Goal: Task Accomplishment & Management: Manage account settings

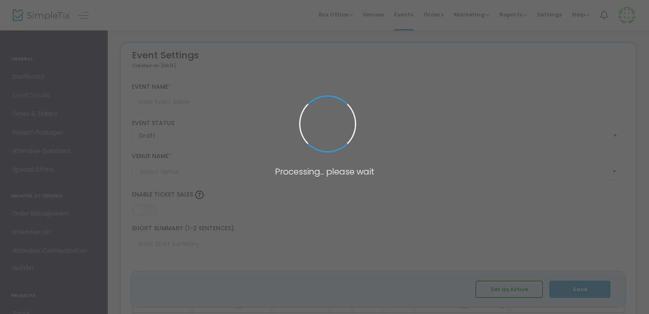
type input "Luv is Lit"
type textarea "Grown and sexy"
type input "Buy Tickets"
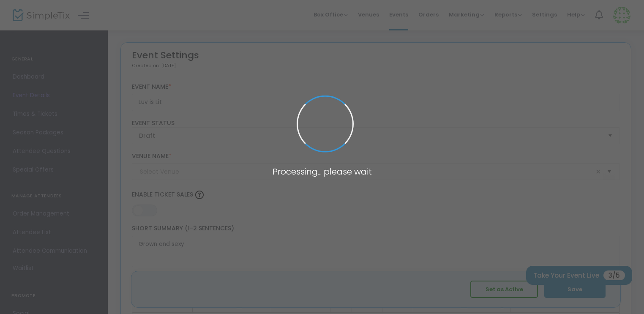
type input "Holiday Inn Express"
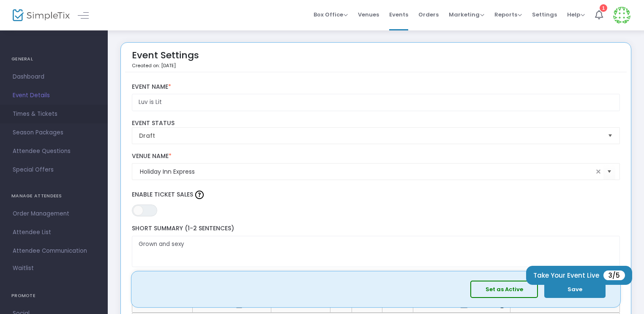
click at [25, 113] on span "Times & Tickets" at bounding box center [54, 114] width 82 height 11
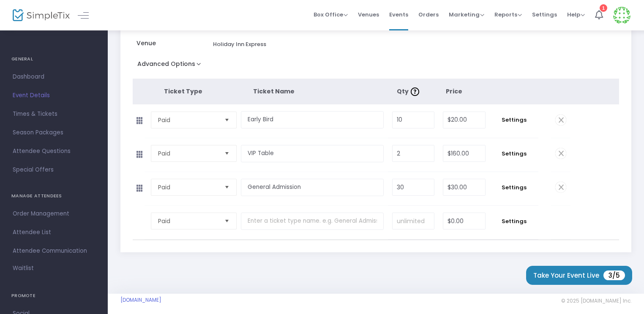
scroll to position [134, 0]
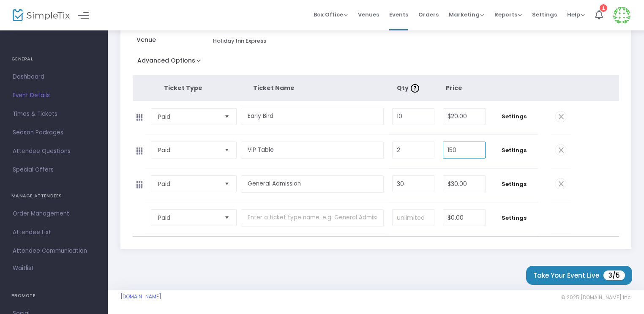
type input "$150.00"
click at [522, 150] on span "Settings" at bounding box center [514, 150] width 40 height 8
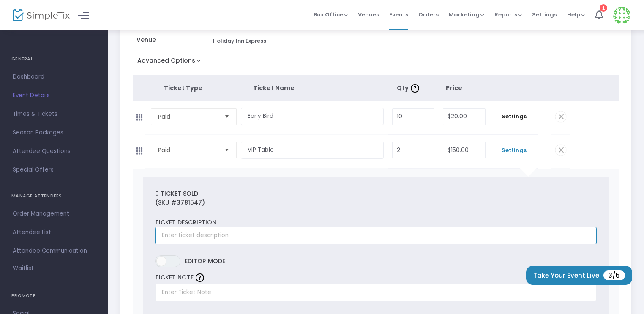
click at [195, 231] on input "text" at bounding box center [376, 235] width 442 height 17
type input "8"
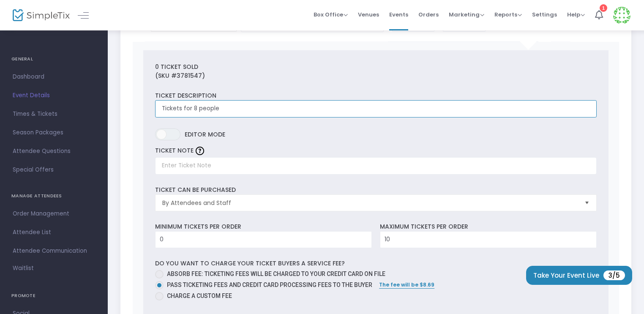
scroll to position [259, 0]
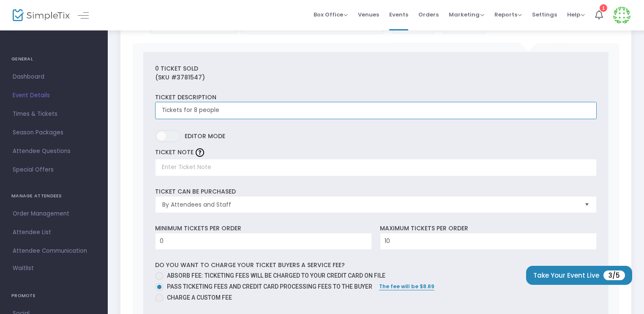
type input "Tickets for 8 people"
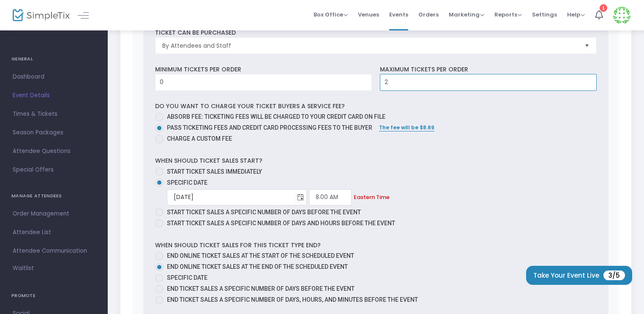
scroll to position [420, 0]
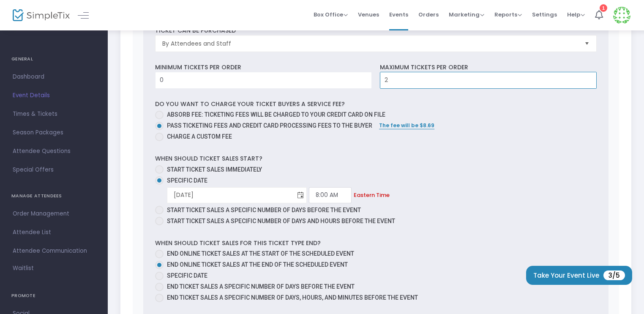
click at [301, 194] on span "Toggle calendar" at bounding box center [301, 196] width 14 height 14
type input "2"
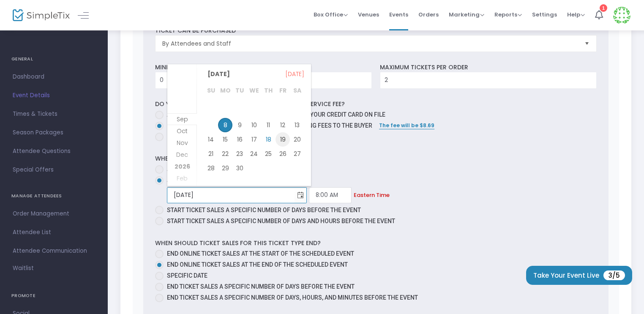
click at [283, 137] on span "19" at bounding box center [283, 139] width 14 height 14
type input "9/19/2025"
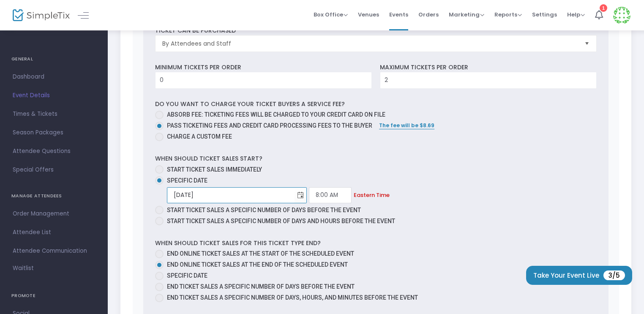
click at [161, 276] on span at bounding box center [159, 276] width 8 height 8
click at [159, 280] on input "Specific Date" at bounding box center [159, 280] width 0 height 0
radio input "true"
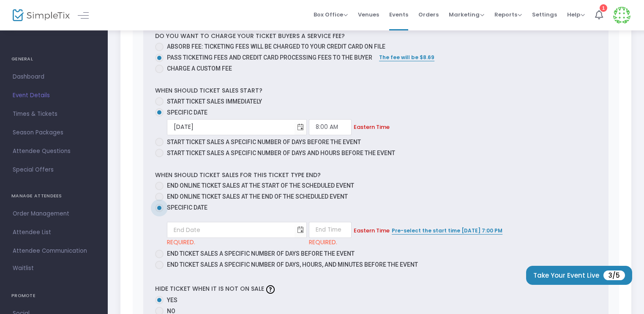
scroll to position [492, 0]
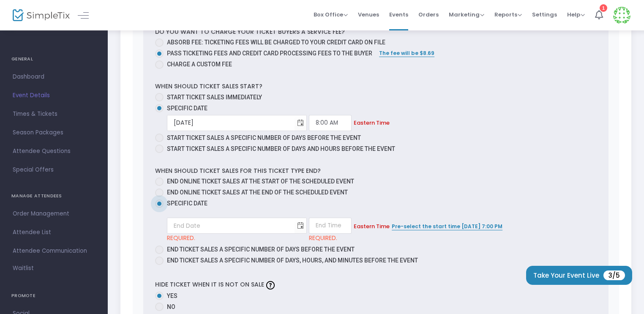
click at [160, 180] on span at bounding box center [159, 182] width 8 height 8
click at [159, 186] on input "End online ticket sales at the start of the scheduled event" at bounding box center [159, 186] width 0 height 0
radio input "true"
